Goal: Communication & Community: Answer question/provide support

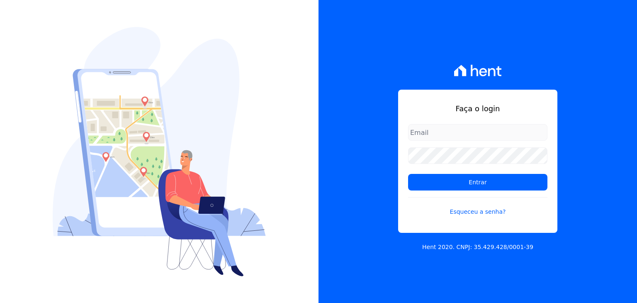
type input "[PERSON_NAME][EMAIL_ADDRESS][DOMAIN_NAME]"
click at [445, 194] on form "[PERSON_NAME][EMAIL_ADDRESS][DOMAIN_NAME] Entrar Esqueceu a senha?" at bounding box center [477, 175] width 139 height 102
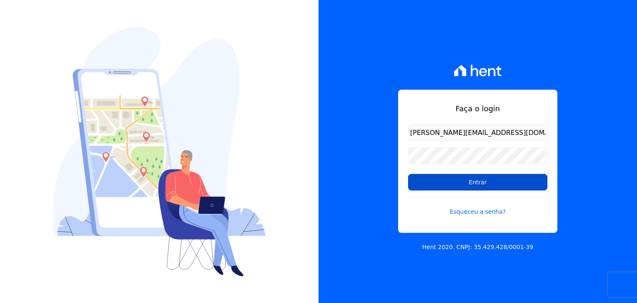
click at [445, 185] on input "Entrar" at bounding box center [477, 182] width 139 height 17
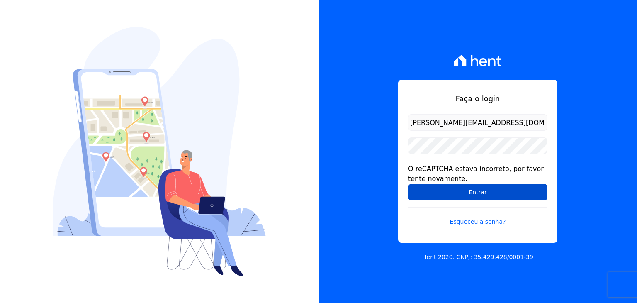
click at [445, 193] on input "Entrar" at bounding box center [477, 192] width 139 height 17
click at [445, 195] on input "Entrar" at bounding box center [477, 192] width 139 height 17
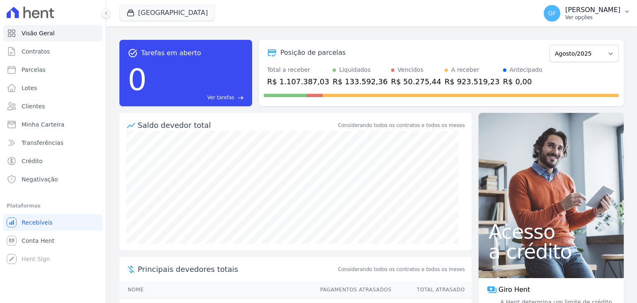
click at [577, 10] on p "[PERSON_NAME]" at bounding box center [592, 10] width 55 height 8
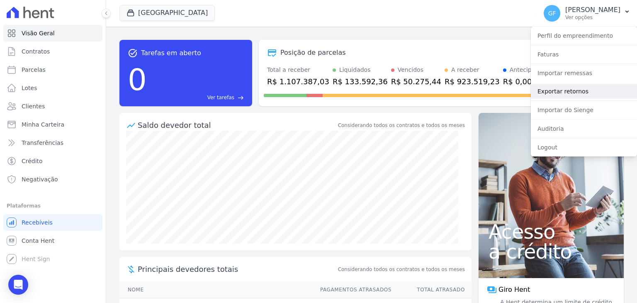
click at [551, 88] on link "Exportar retornos" at bounding box center [584, 91] width 106 height 15
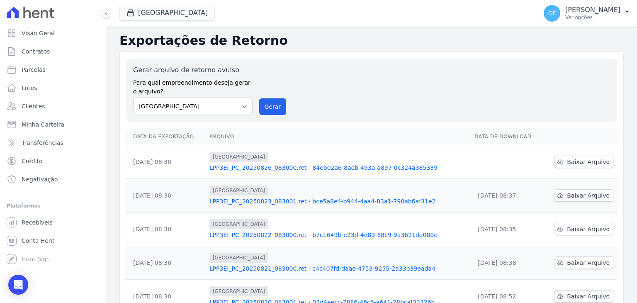
click at [573, 163] on span "Baixar Arquivo" at bounding box center [588, 162] width 43 height 8
click at [582, 26] on div "GF [PERSON_NAME] Ver opções Perfil do empreendimento Faturas Importar remessas …" at bounding box center [587, 13] width 100 height 27
click at [582, 15] on p "Ver opções" at bounding box center [592, 17] width 55 height 7
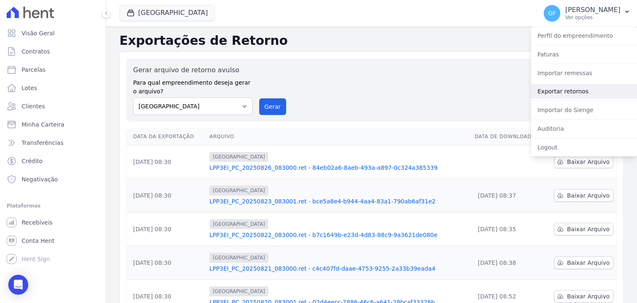
click at [555, 88] on link "Exportar retornos" at bounding box center [584, 91] width 106 height 15
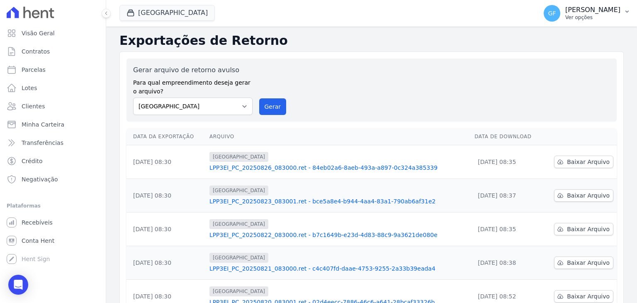
click at [574, 17] on p "Ver opções" at bounding box center [592, 17] width 55 height 7
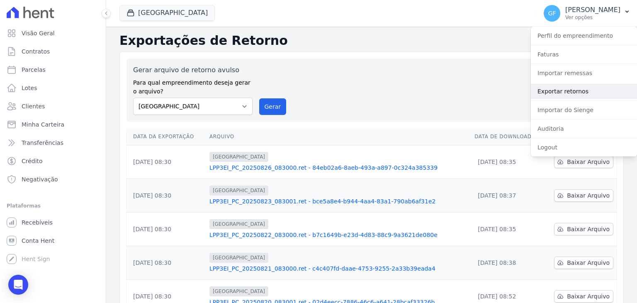
click at [562, 92] on link "Exportar retornos" at bounding box center [584, 91] width 106 height 15
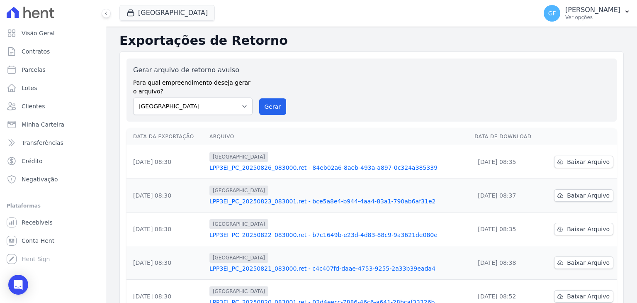
click at [316, 166] on link "LPP3EI_PC_20250826_083000.ret - 84eb02a6-8aeb-493a-a897-0c324a385339" at bounding box center [338, 167] width 258 height 8
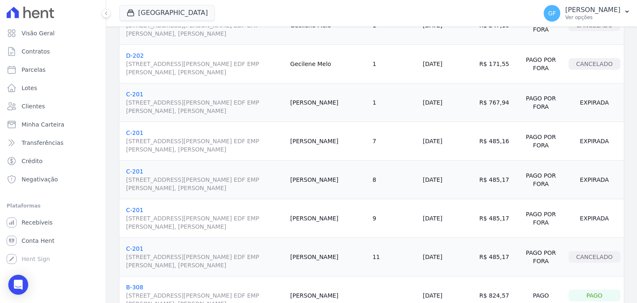
scroll to position [246, 0]
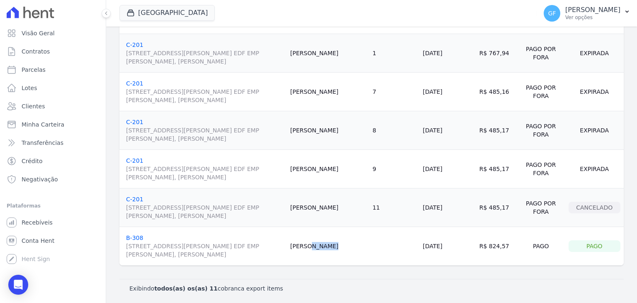
drag, startPoint x: 328, startPoint y: 247, endPoint x: 373, endPoint y: 243, distance: 45.0
click at [373, 243] on tr "B-308 [STREET_ADDRESS][PERSON_NAME] EDF EMP [PERSON_NAME], [PERSON_NAME] [PERSO…" at bounding box center [371, 246] width 504 height 39
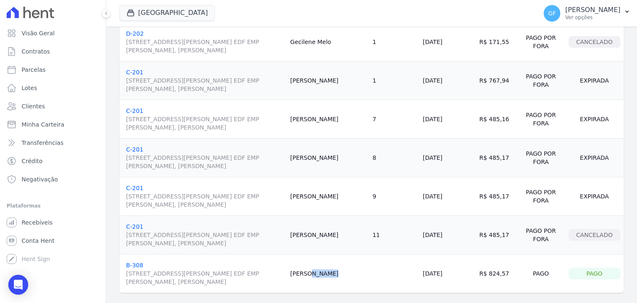
scroll to position [204, 0]
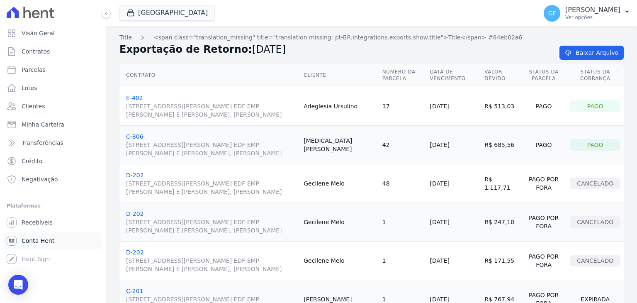
click at [32, 243] on span "Conta Hent" at bounding box center [38, 240] width 33 height 8
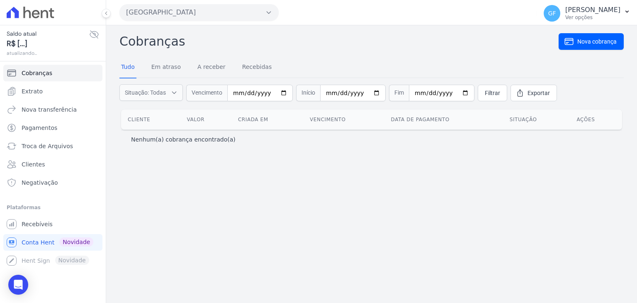
click at [94, 35] on icon at bounding box center [94, 34] width 10 height 10
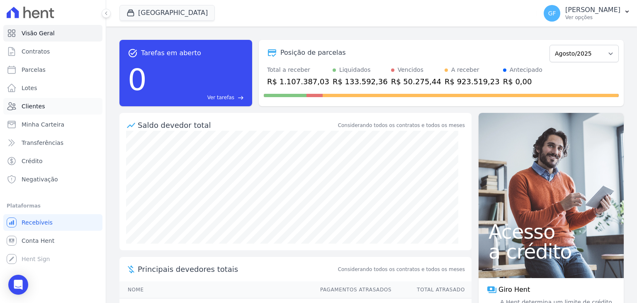
click at [32, 103] on span "Clientes" at bounding box center [33, 106] width 23 height 8
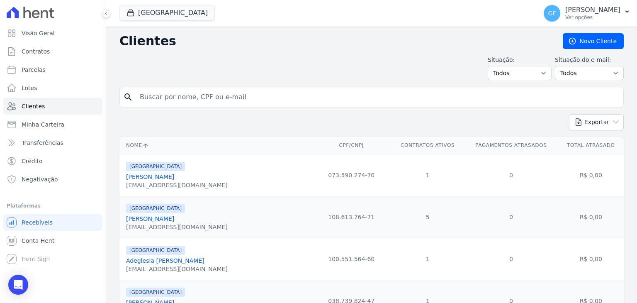
click at [187, 96] on input "search" at bounding box center [377, 97] width 485 height 17
paste input "Viviane de Cassia Correia de Lima"
type input "Viviane de Cassia Correia de Lima"
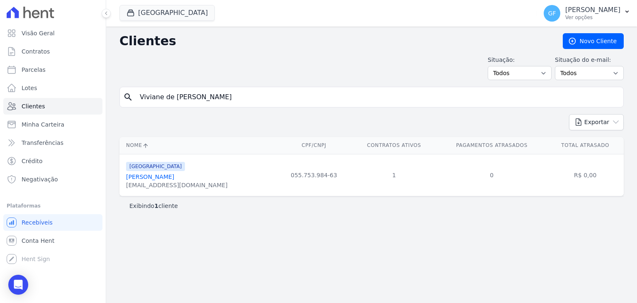
click at [174, 173] on link "Viviane De Cassia Correia De Lima" at bounding box center [150, 176] width 48 height 7
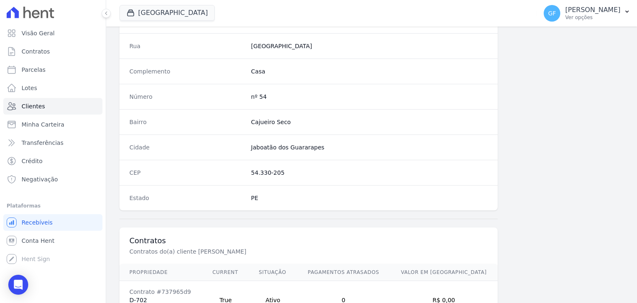
scroll to position [471, 0]
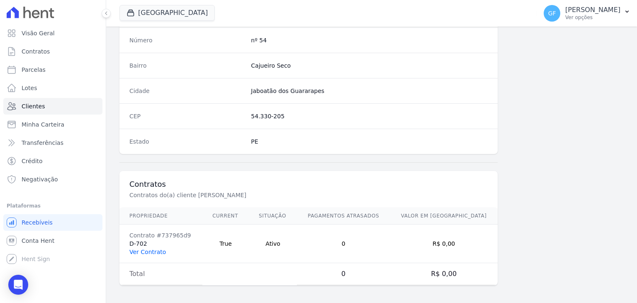
click at [146, 248] on link "Ver Contrato" at bounding box center [147, 251] width 36 height 7
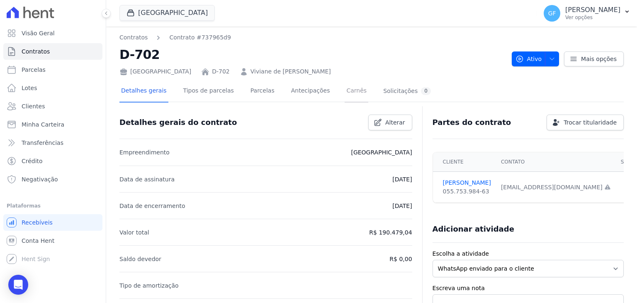
click at [345, 91] on link "Carnês" at bounding box center [357, 91] width 24 height 22
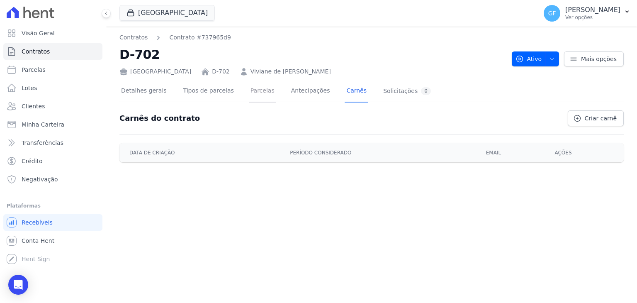
click at [252, 92] on link "Parcelas" at bounding box center [262, 91] width 27 height 22
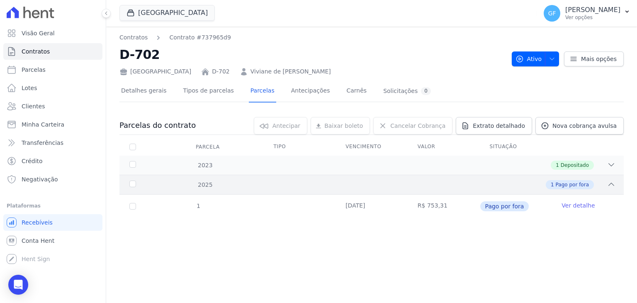
click at [355, 178] on div "2025 1 Pago por fora" at bounding box center [371, 184] width 504 height 19
click at [356, 162] on div "1 Depositado" at bounding box center [396, 165] width 438 height 9
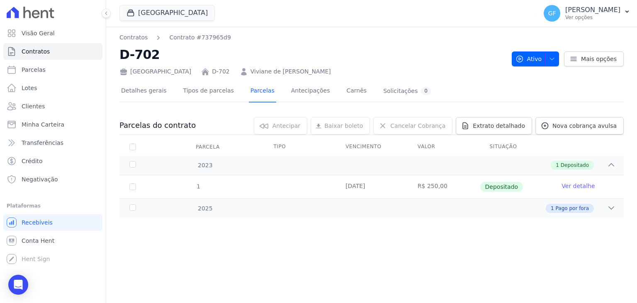
click at [353, 184] on td "08/05/2023" at bounding box center [372, 186] width 72 height 23
click at [348, 204] on div "1 Pago por fora" at bounding box center [396, 208] width 438 height 9
click at [17, 283] on icon "Open Intercom Messenger" at bounding box center [18, 284] width 10 height 11
click at [36, 73] on span "Parcelas" at bounding box center [34, 70] width 24 height 8
select select
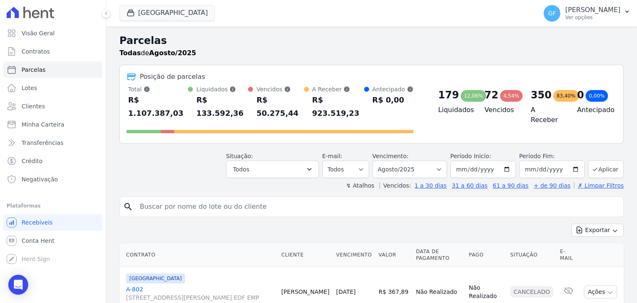
click at [224, 198] on input "search" at bounding box center [377, 206] width 485 height 17
paste input "Viviane de Cassia Correia de Lima"
type input "Viviane de Cassia Correia de Lima"
select select
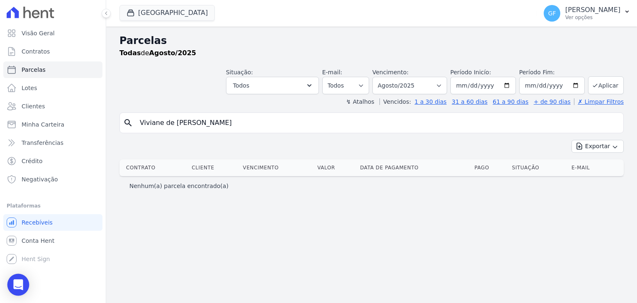
click at [20, 287] on icon "Open Intercom Messenger" at bounding box center [18, 284] width 11 height 11
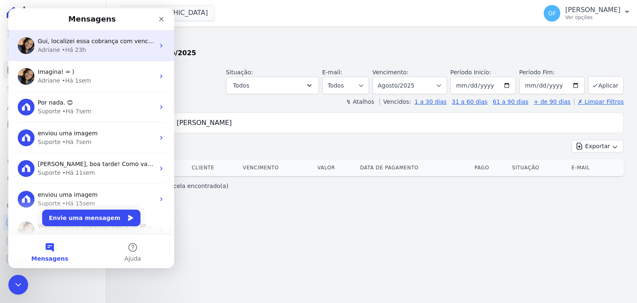
click at [46, 49] on div "Adriane" at bounding box center [49, 50] width 22 height 9
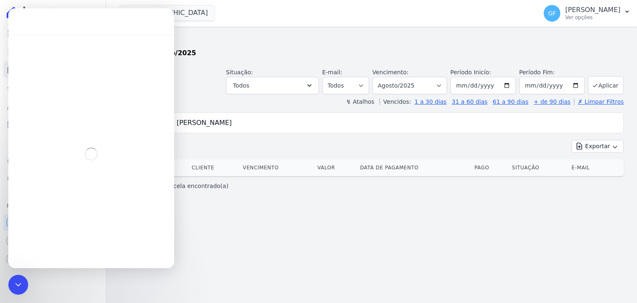
click at [46, 49] on div "Messenger da Intercom" at bounding box center [91, 154] width 166 height 238
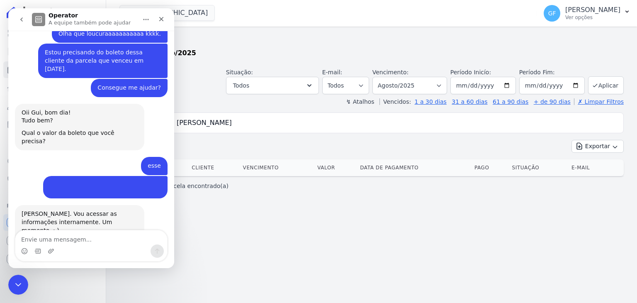
scroll to position [1109, 0]
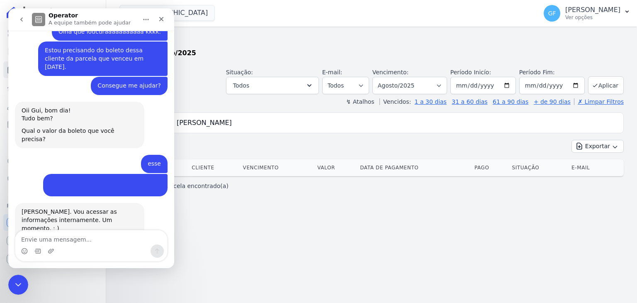
type textarea "b"
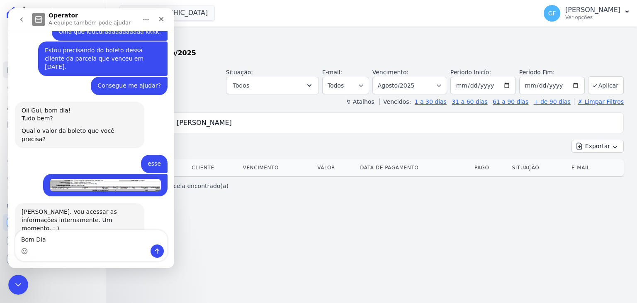
type textarea "Bom Dia!"
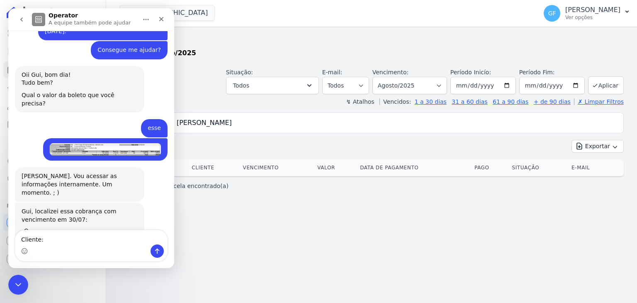
type textarea "Cliente: Viviane de Cassia Correia de Lima"
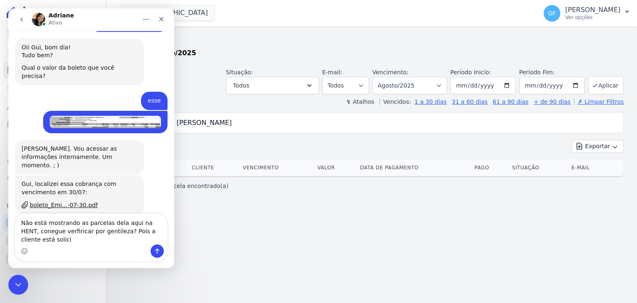
scroll to position [1180, 0]
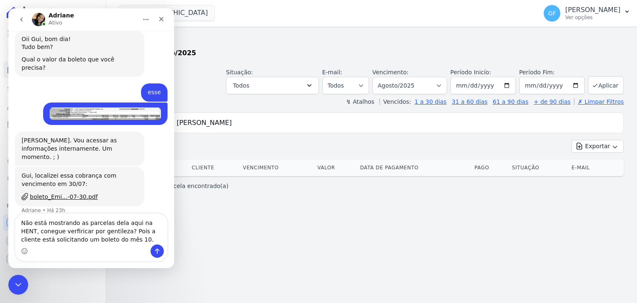
type textarea "Não está mostrando as parcelas dela aqui na HENT, conegue verfiricar por gentil…"
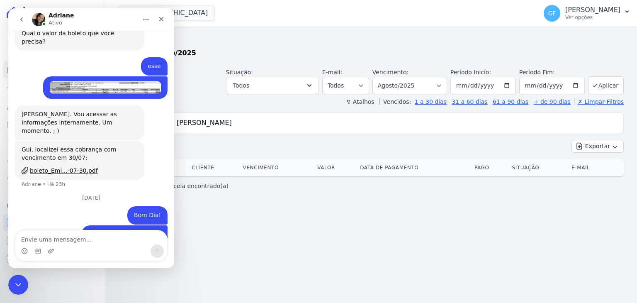
scroll to position [1207, 0]
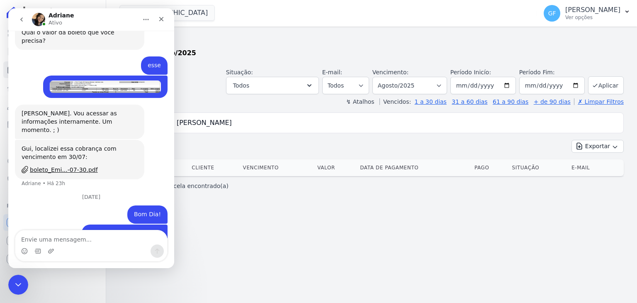
click at [310, 278] on div "Parcelas Todas de Agosto/2025 Situação: Agendado Em Aberto Pago Processando Can…" at bounding box center [371, 165] width 531 height 276
click at [6, 283] on div "Visão Geral Contratos Parcelas Lotes Clientes Minha Carteira Transferências Cré…" at bounding box center [53, 151] width 106 height 303
click at [12, 281] on icon "Encerramento do Messenger da Intercom" at bounding box center [17, 283] width 10 height 10
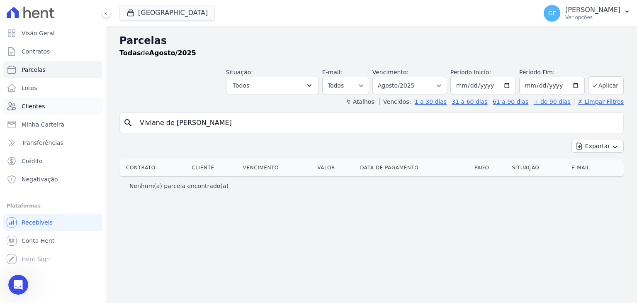
scroll to position [1207, 0]
click at [28, 105] on span "Clientes" at bounding box center [33, 106] width 23 height 8
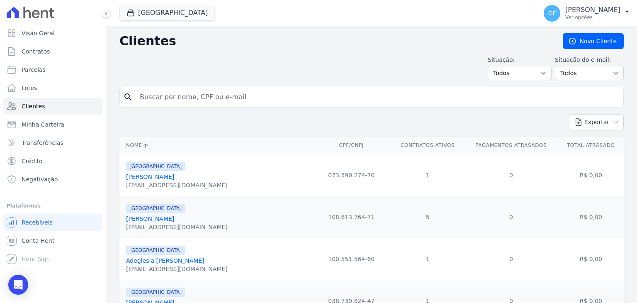
click at [222, 99] on input "search" at bounding box center [377, 97] width 485 height 17
paste input "Viviane de Cassia Correia de Lima"
type input "Viviane de Cassia Correia de Lima"
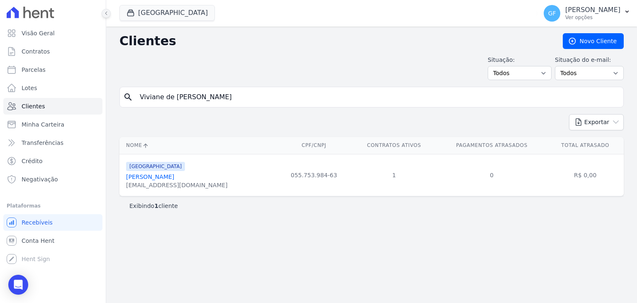
click at [108, 17] on button at bounding box center [106, 13] width 9 height 9
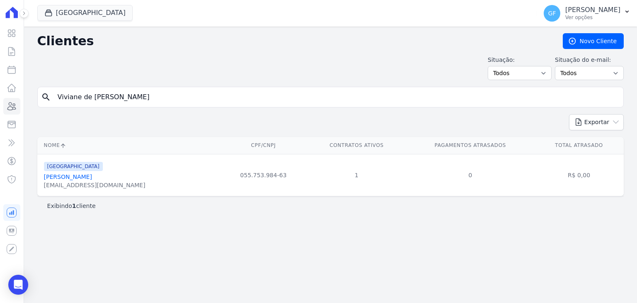
click at [92, 174] on link "Viviane De Cassia Correia De Lima" at bounding box center [68, 176] width 48 height 7
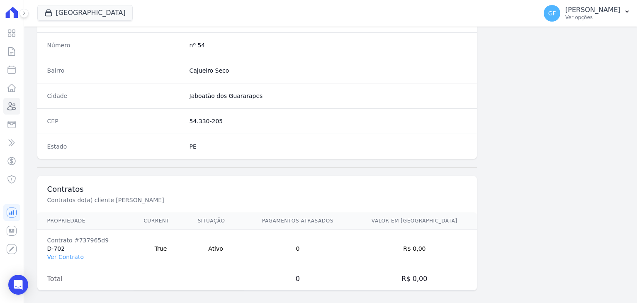
scroll to position [471, 0]
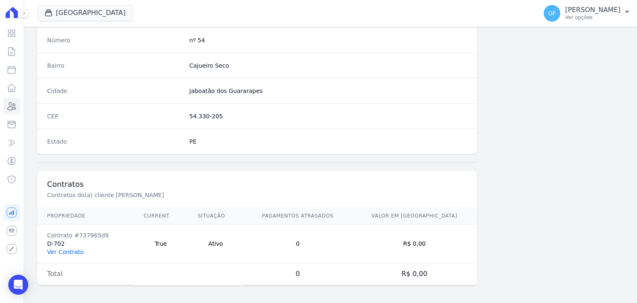
click at [65, 248] on link "Ver Contrato" at bounding box center [65, 251] width 36 height 7
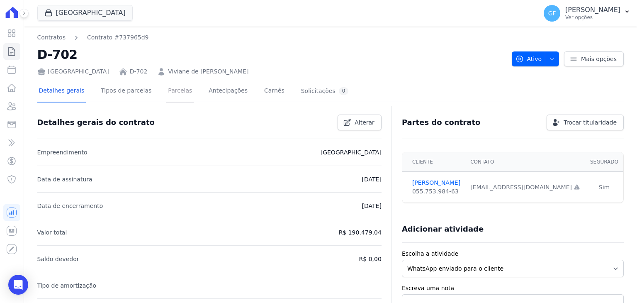
click at [166, 93] on link "Parcelas" at bounding box center [179, 91] width 27 height 22
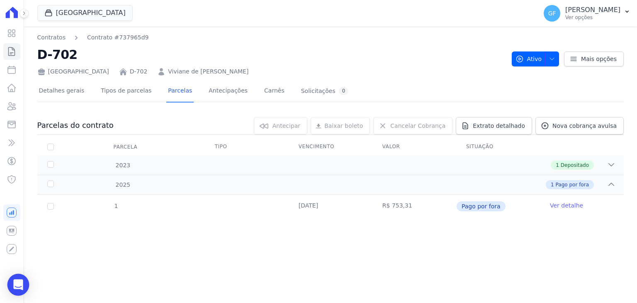
click at [14, 289] on div "Open Intercom Messenger" at bounding box center [18, 285] width 22 height 22
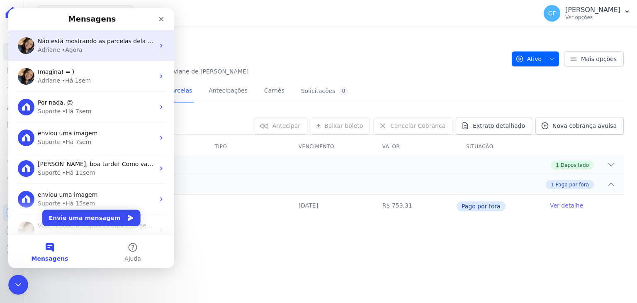
click at [75, 58] on div "Não está mostrando as parcelas dela aqui na HENT, conegue verfiricar por gentil…" at bounding box center [91, 45] width 166 height 31
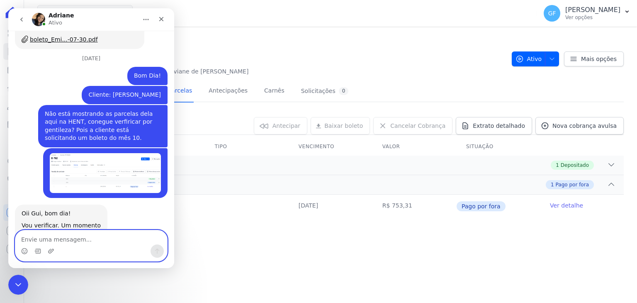
scroll to position [1255, 0]
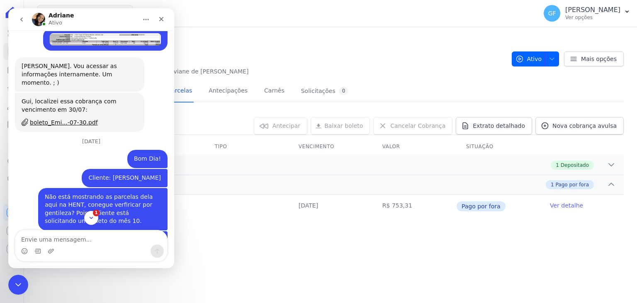
drag, startPoint x: 71, startPoint y: 113, endPoint x: 154, endPoint y: 115, distance: 83.0
click at [154, 174] on div "Cliente: Viviane de Cassia Correia de Lima" at bounding box center [124, 178] width 73 height 8
copy div "Viviane de Cassia Correia de Lim"
click at [87, 218] on button "1" at bounding box center [90, 217] width 15 height 15
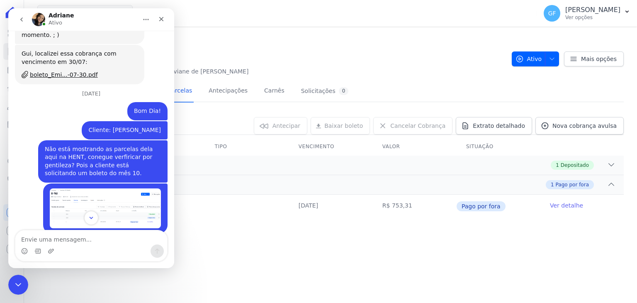
scroll to position [1338, 0]
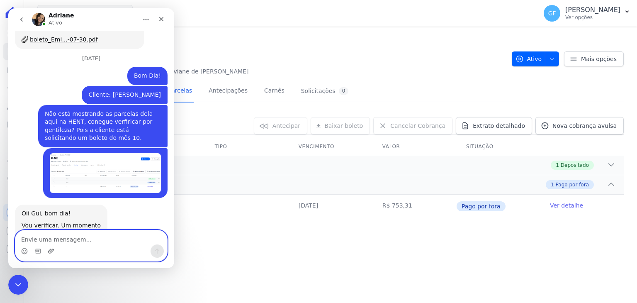
click at [50, 251] on icon "Upload do anexo" at bounding box center [51, 250] width 6 height 5
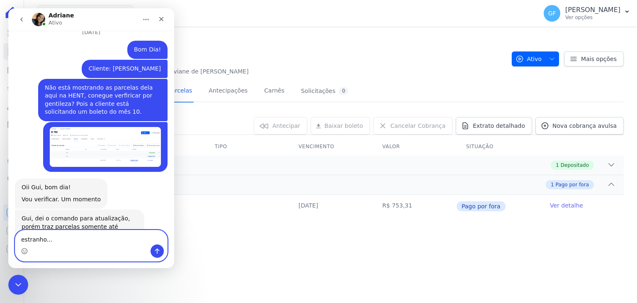
type textarea "estranho...."
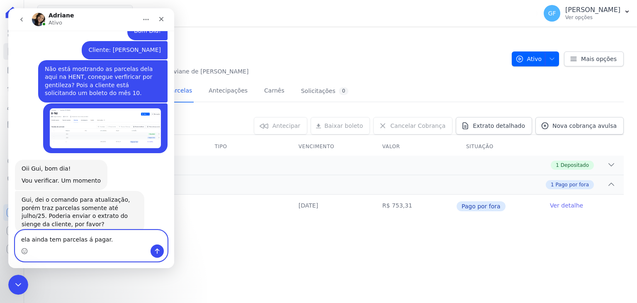
type textarea "ela ainda tem parcelas á pagar."
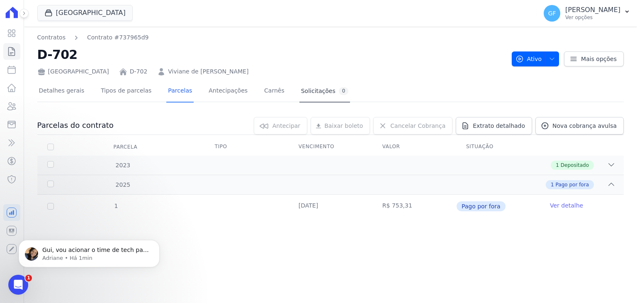
scroll to position [0, 0]
click at [21, 282] on icon "Abertura do Messenger da Intercom" at bounding box center [17, 284] width 14 height 14
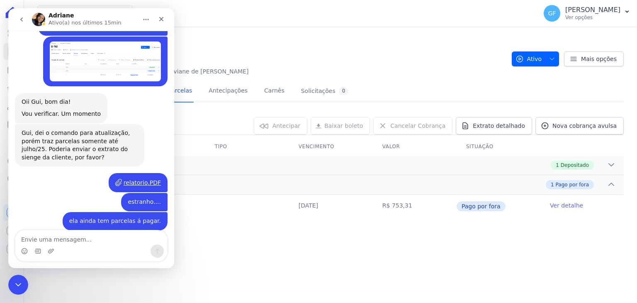
scroll to position [1448, 0]
type textarea "fico no aguardo."
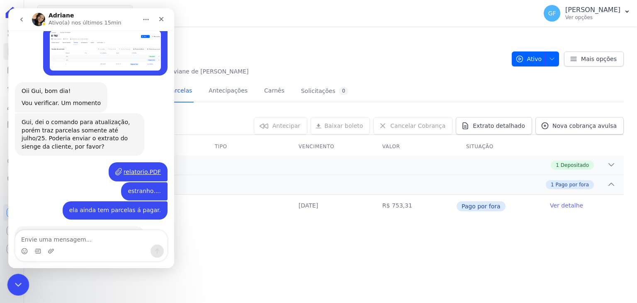
click at [12, 282] on icon "Encerramento do Messenger da Intercom" at bounding box center [17, 283] width 10 height 10
